Goal: Book appointment/travel/reservation

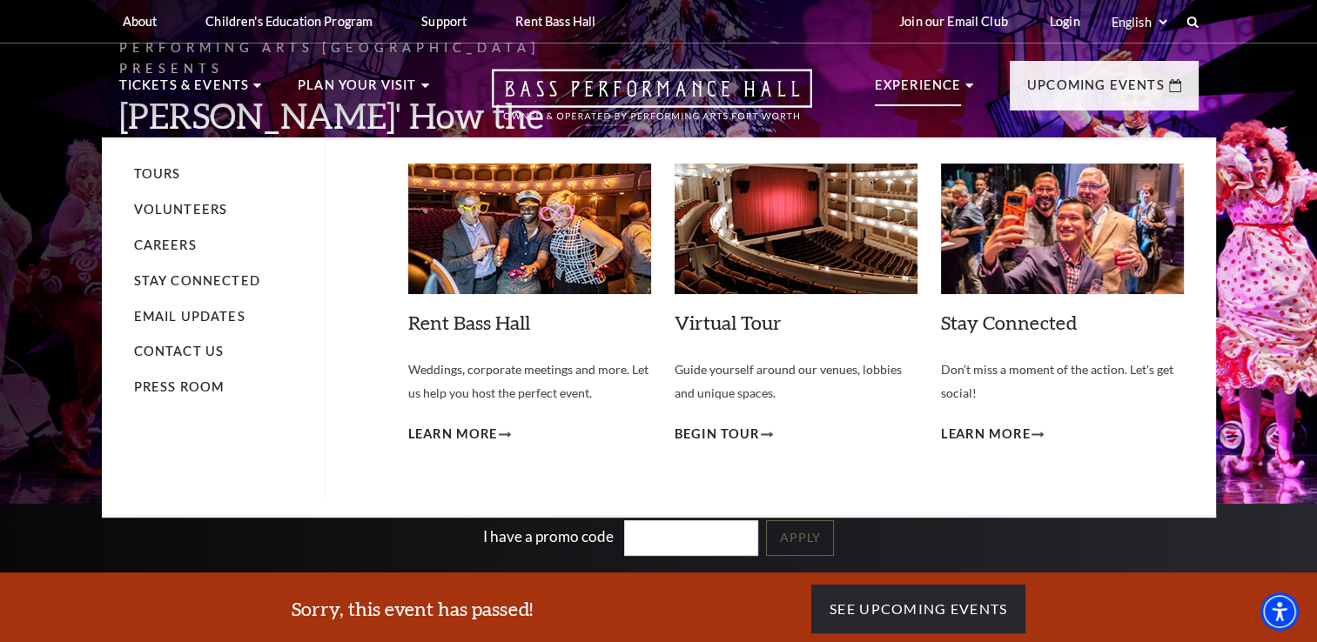
click at [952, 87] on p "Experience" at bounding box center [918, 90] width 87 height 31
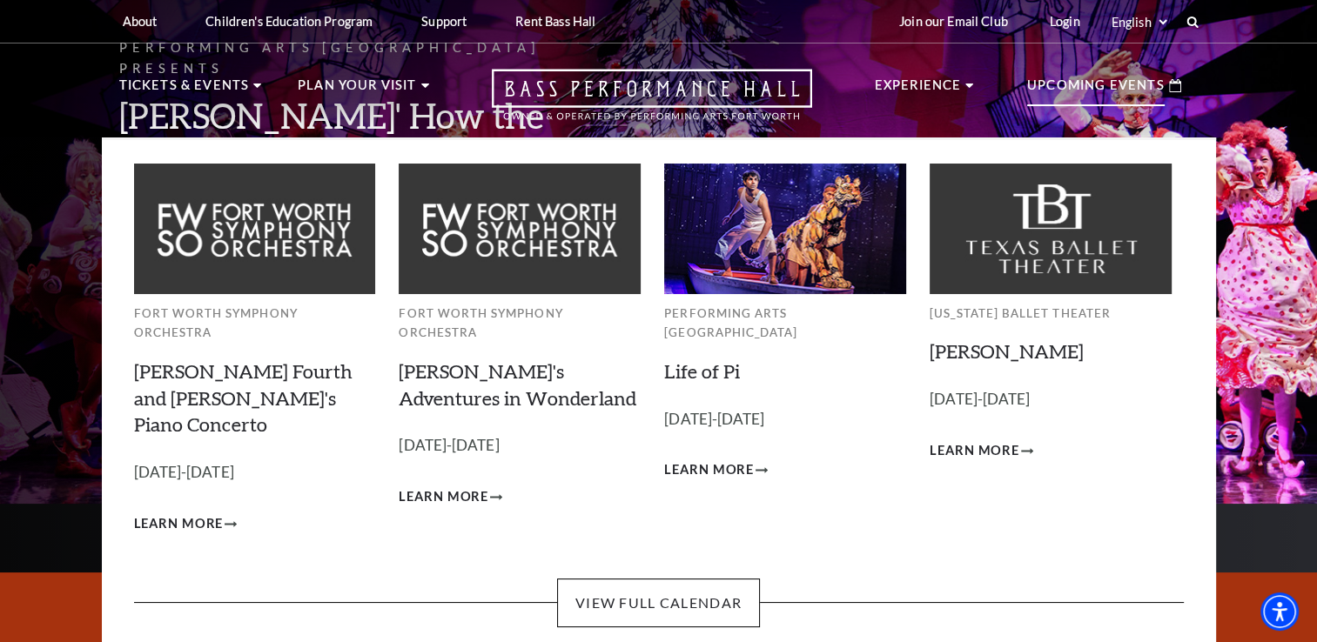
click at [1150, 89] on p "Upcoming Events" at bounding box center [1095, 90] width 137 height 31
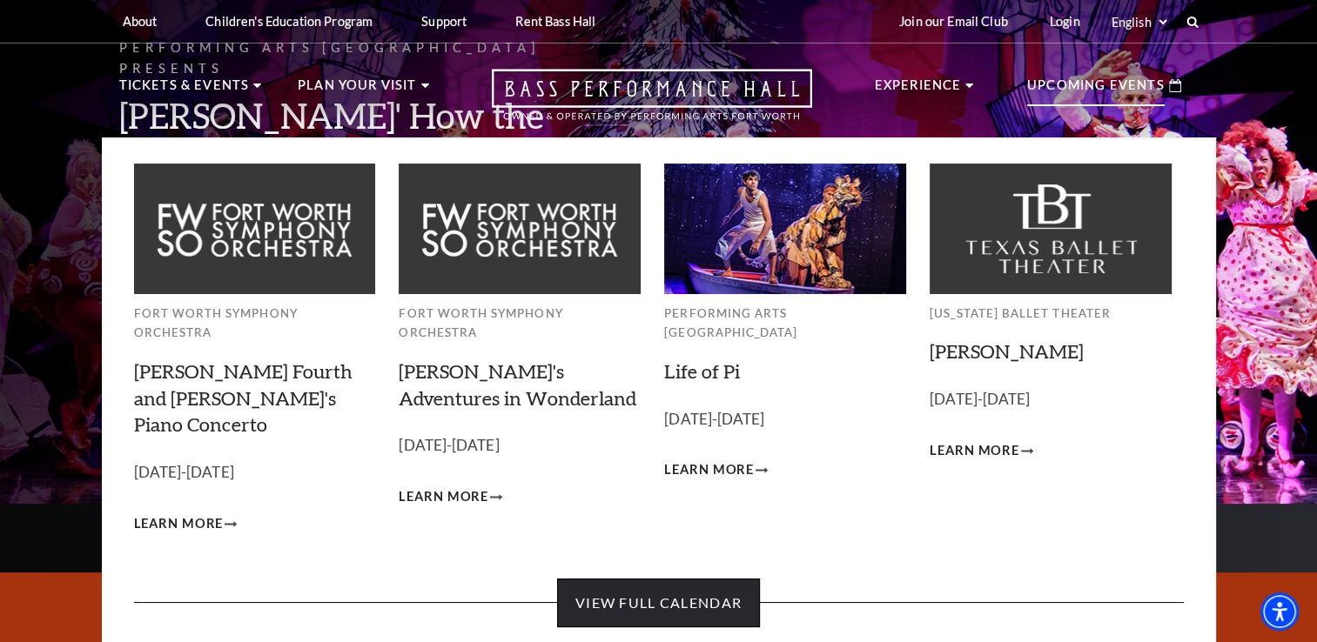
click at [710, 579] on link "View Full Calendar" at bounding box center [658, 603] width 203 height 49
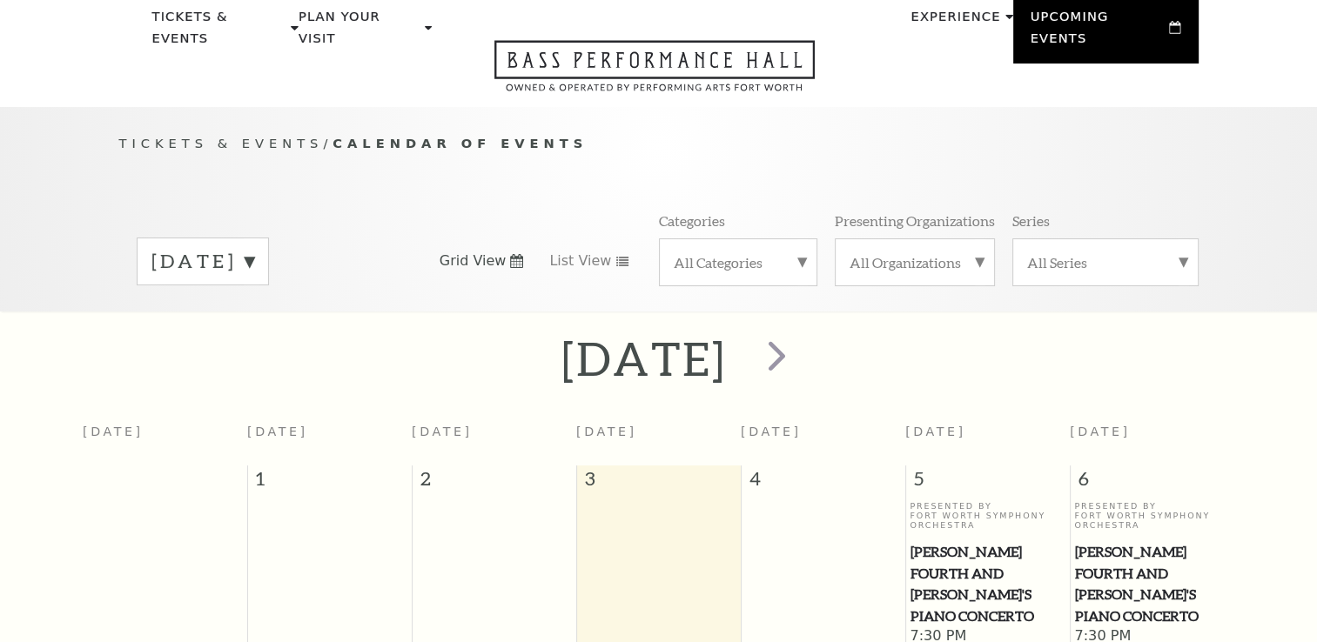
scroll to position [153, 0]
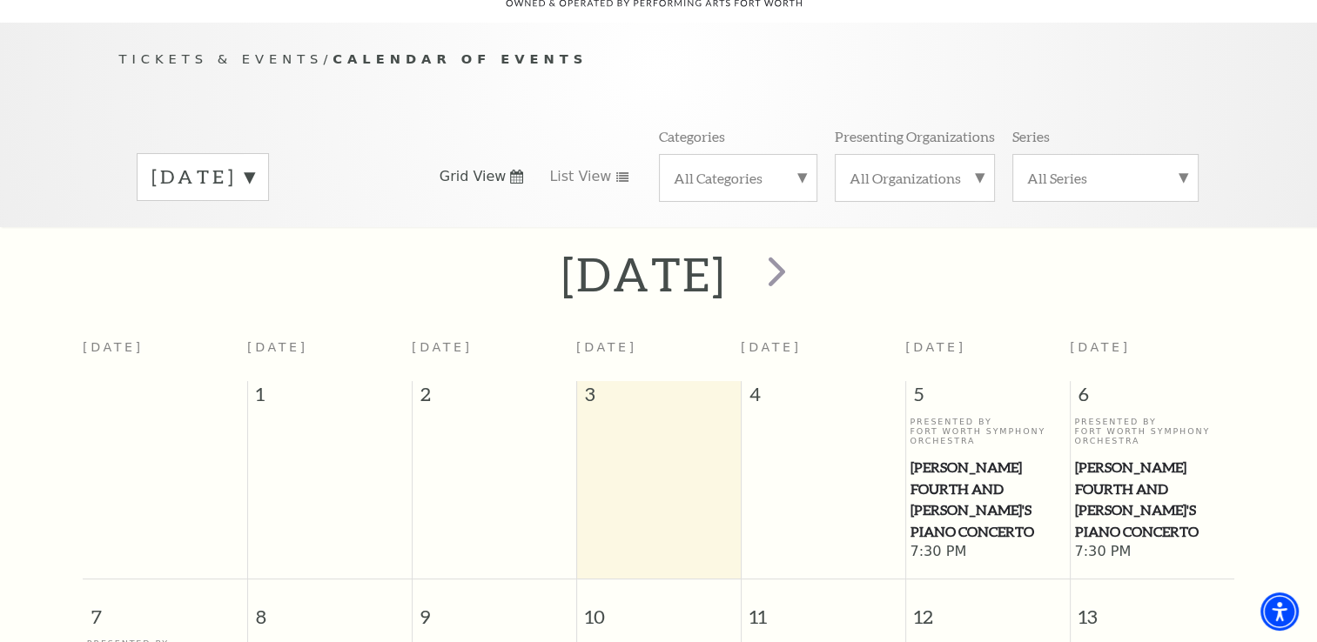
click at [254, 164] on label "[DATE]" at bounding box center [202, 177] width 103 height 27
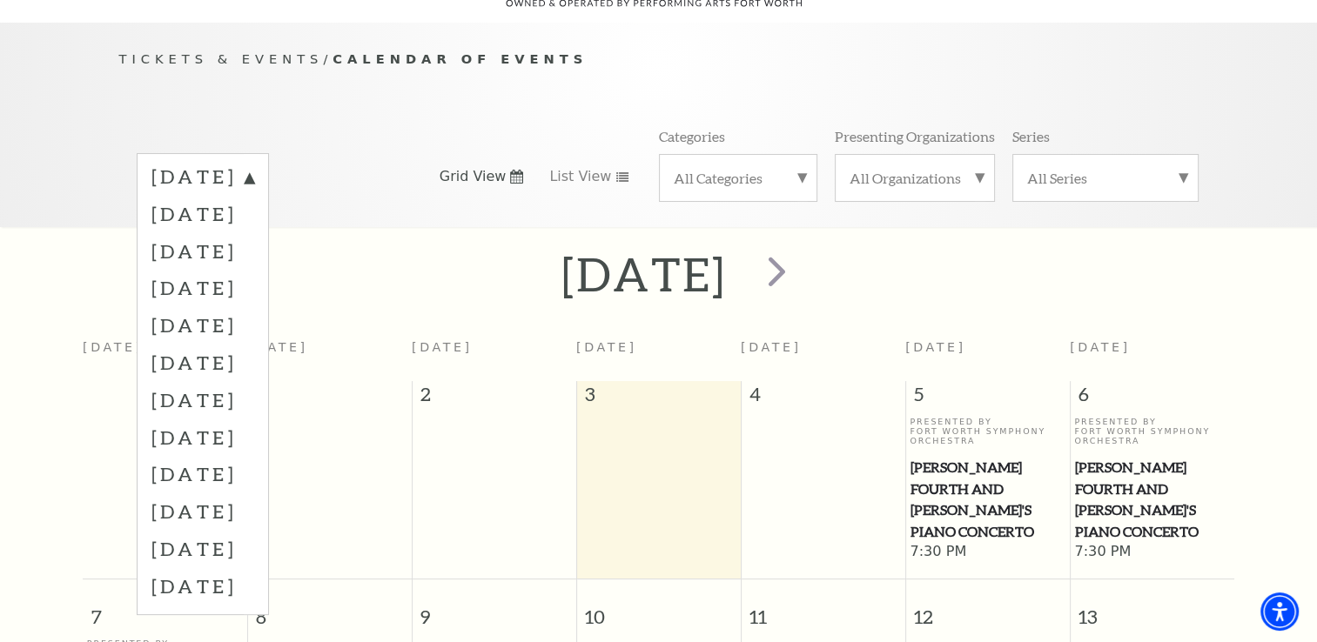
click at [254, 530] on label "[DATE]" at bounding box center [202, 548] width 103 height 37
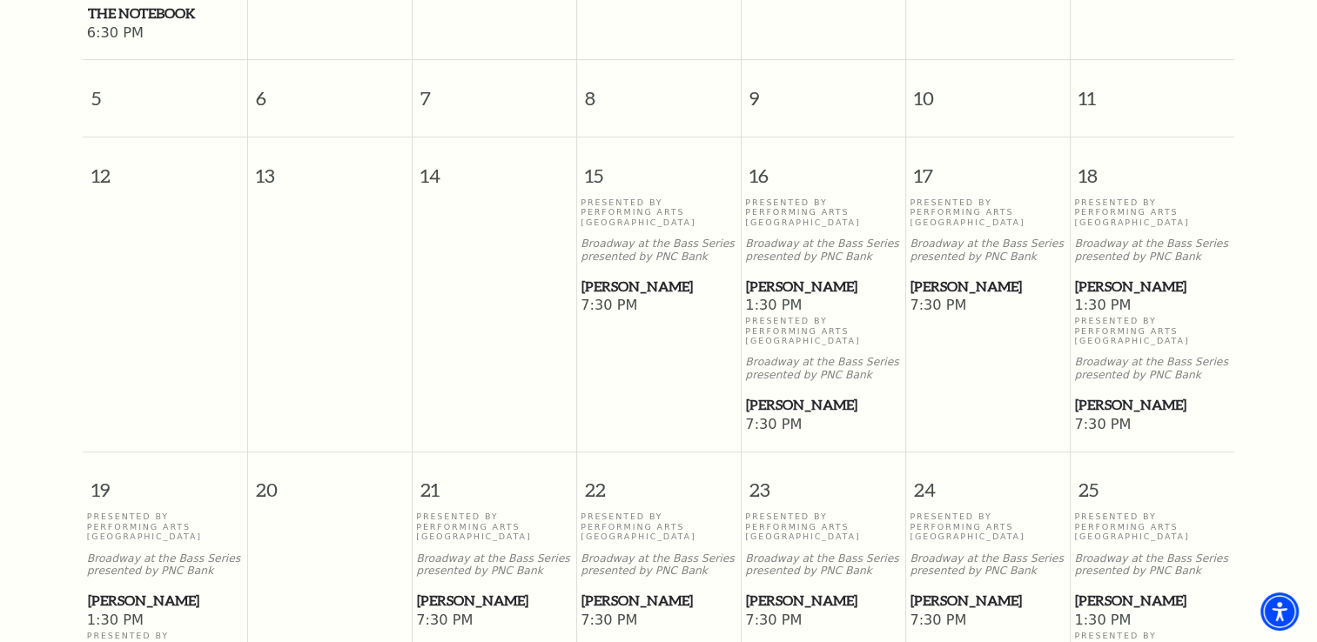
scroll to position [767, 0]
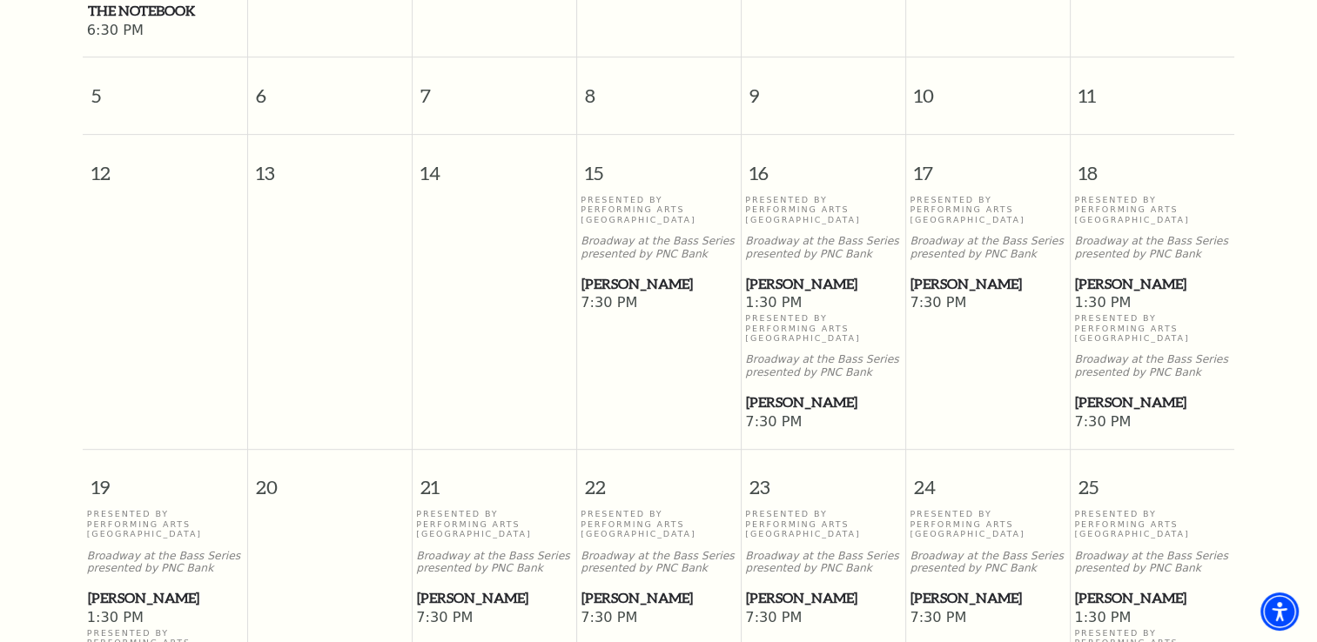
click at [1143, 276] on span "[PERSON_NAME]" at bounding box center [1152, 284] width 154 height 22
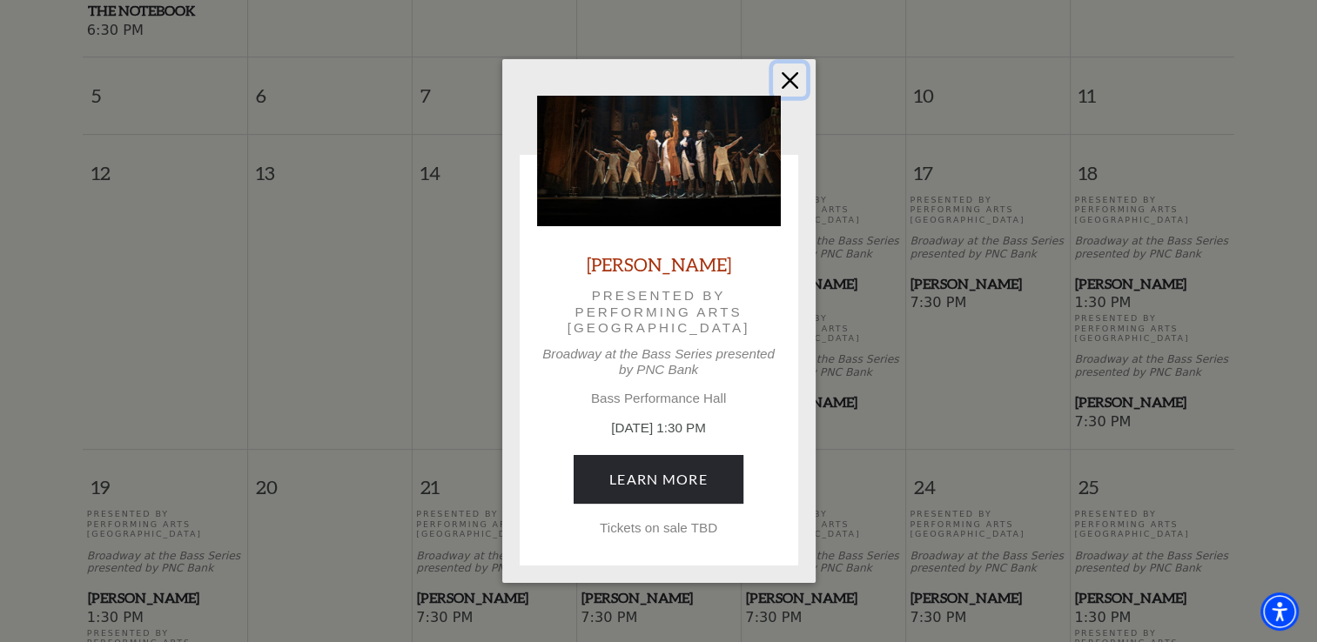
click at [788, 84] on button "Close" at bounding box center [789, 80] width 33 height 33
